Goal: Information Seeking & Learning: Check status

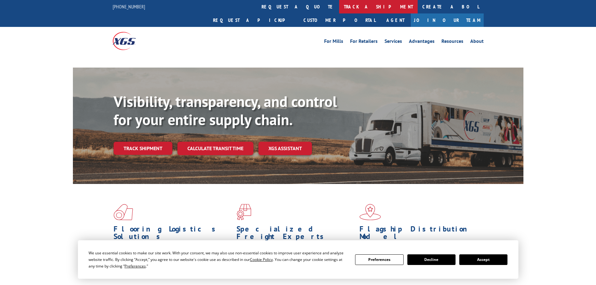
click at [339, 2] on link "track a shipment" at bounding box center [378, 6] width 79 height 13
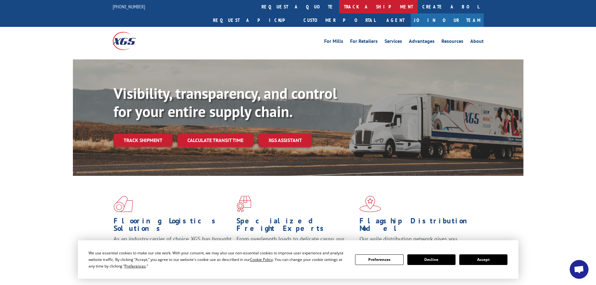
click at [339, 6] on link "track a shipment" at bounding box center [378, 6] width 79 height 13
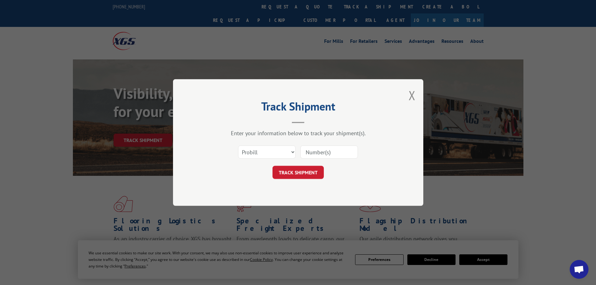
drag, startPoint x: 258, startPoint y: 142, endPoint x: 258, endPoint y: 148, distance: 5.6
click at [258, 146] on div "Select category... Probill BOL PO" at bounding box center [298, 152] width 188 height 21
click at [258, 148] on select "Select category... Probill BOL PO" at bounding box center [267, 152] width 58 height 13
drag, startPoint x: 299, startPoint y: 141, endPoint x: 308, endPoint y: 148, distance: 11.6
click at [299, 143] on div "Enter your information below to track your shipment(s). Select category... Prob…" at bounding box center [298, 154] width 188 height 49
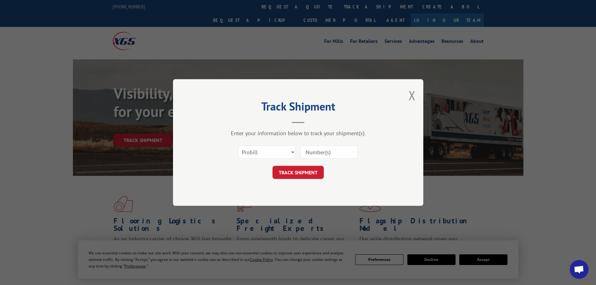
click at [315, 155] on input at bounding box center [329, 152] width 58 height 13
paste input "16571152"
type input "16571152"
click at [273, 166] on button "TRACK SHIPMENT" at bounding box center [298, 172] width 51 height 13
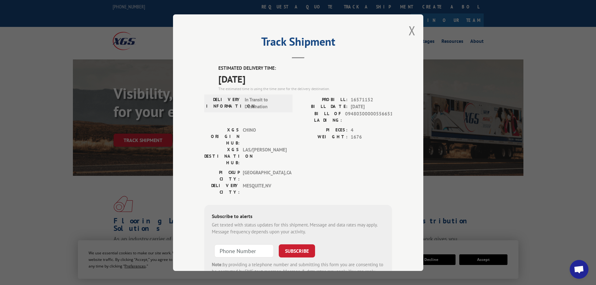
drag, startPoint x: 215, startPoint y: 77, endPoint x: 279, endPoint y: 77, distance: 64.5
click at [279, 77] on div "ESTIMATED DELIVERY TIME: [DATE] The estimated time is using the time zone for t…" at bounding box center [298, 177] width 188 height 225
click at [279, 77] on span "[DATE]" at bounding box center [305, 79] width 174 height 14
click at [409, 27] on button "Close modal" at bounding box center [412, 30] width 7 height 17
